Goal: Task Accomplishment & Management: Manage account settings

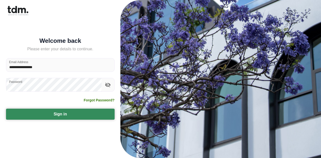
click at [72, 116] on button "Sign in" at bounding box center [60, 114] width 109 height 11
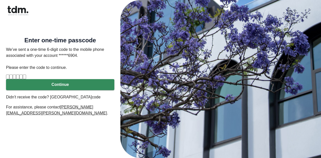
type input "*"
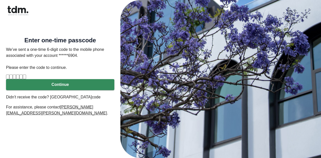
type input "*"
